Goal: Information Seeking & Learning: Learn about a topic

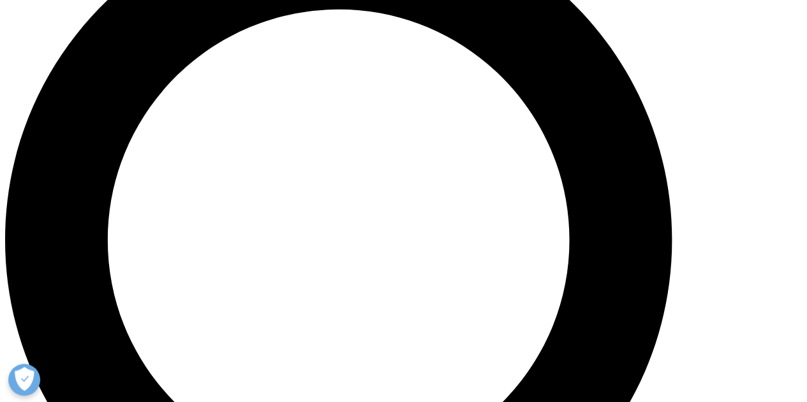
scroll to position [956, 0]
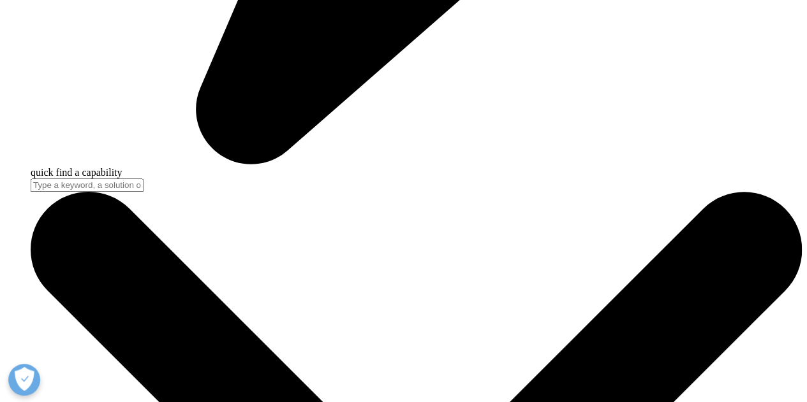
scroll to position [3399, 0]
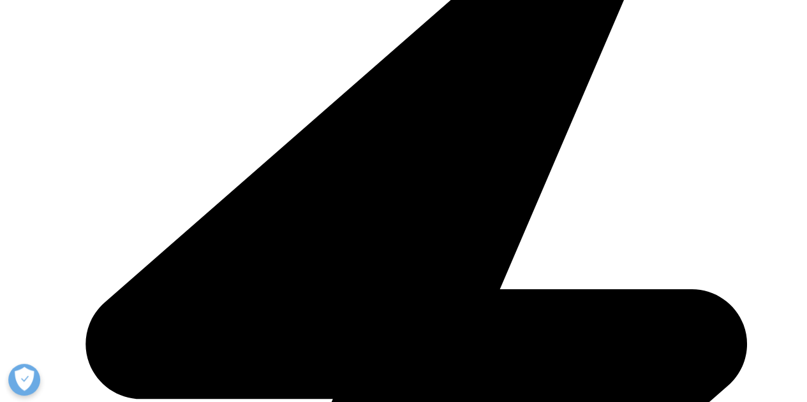
scroll to position [2825, 0]
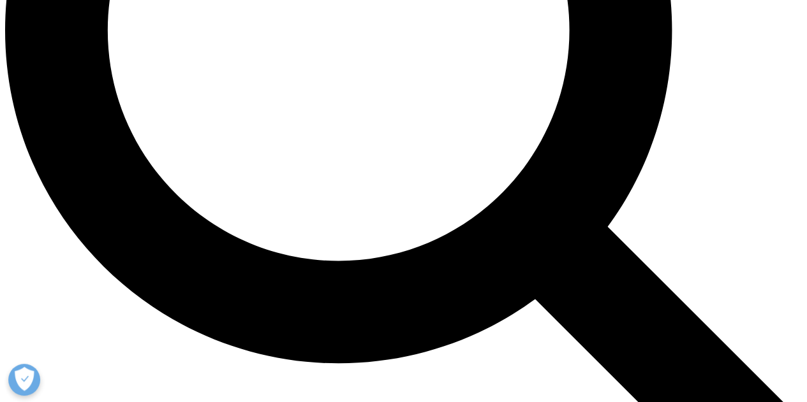
scroll to position [1103, 0]
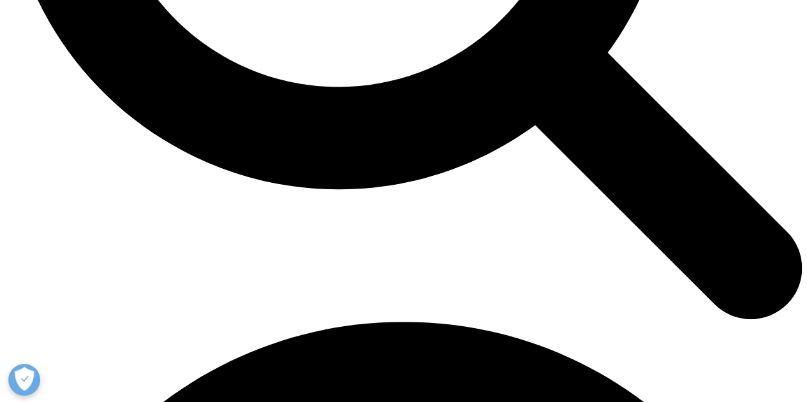
scroll to position [1422, 0]
